Goal: Navigation & Orientation: Find specific page/section

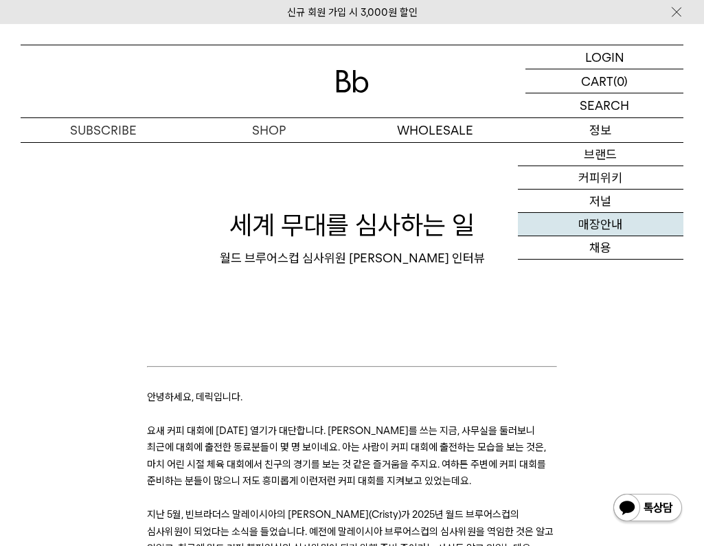
click at [605, 229] on link "매장안내" at bounding box center [601, 224] width 166 height 23
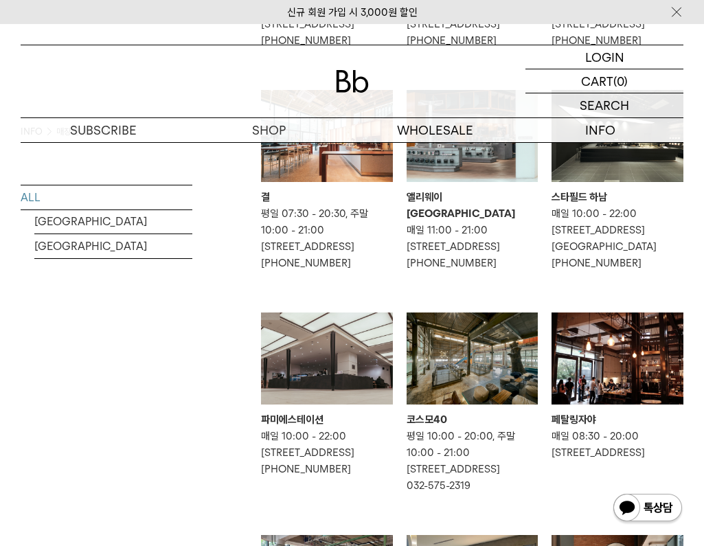
scroll to position [391, 0]
